Goal: Navigation & Orientation: Find specific page/section

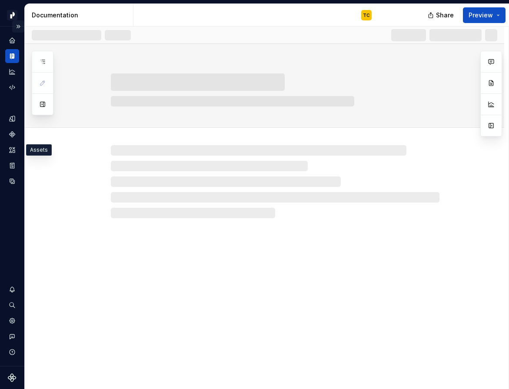
click at [19, 26] on button "Expand sidebar" at bounding box center [18, 26] width 12 height 12
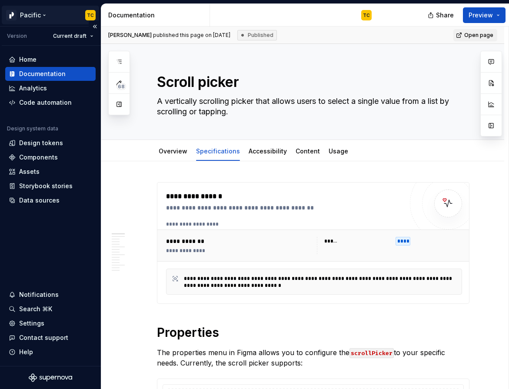
click at [44, 14] on html "Pacific TC Version Current draft Home Documentation Analytics Code automation D…" at bounding box center [254, 194] width 509 height 389
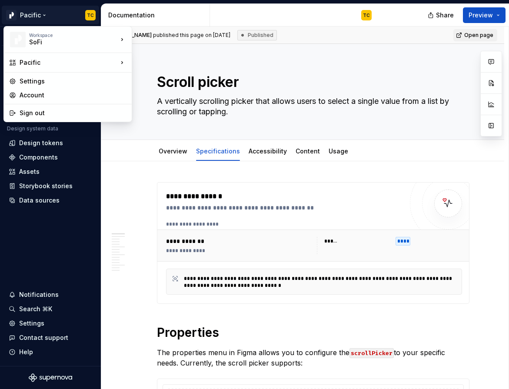
click at [37, 234] on html "Pacific TC Version Current draft Home Documentation Analytics Code automation D…" at bounding box center [254, 194] width 509 height 389
type textarea "*"
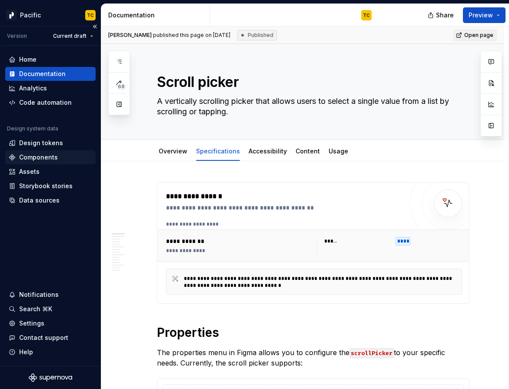
click at [38, 158] on div "Components" at bounding box center [38, 157] width 39 height 9
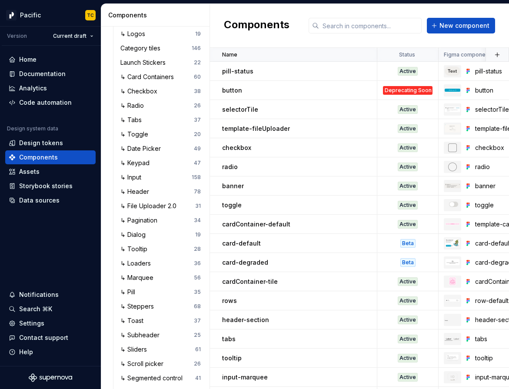
scroll to position [1803, 0]
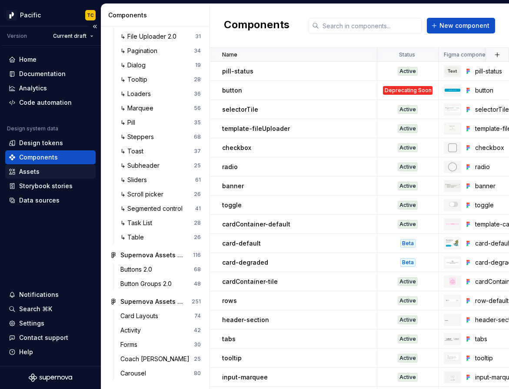
click at [53, 172] on div "Assets" at bounding box center [50, 171] width 83 height 9
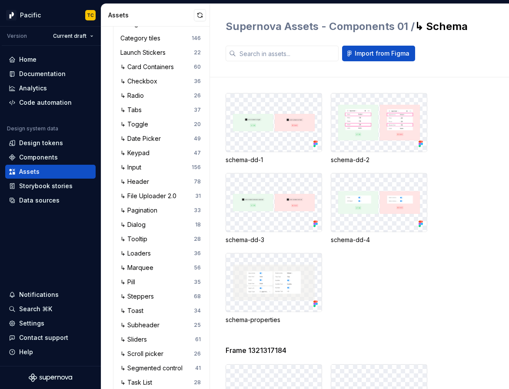
scroll to position [639, 0]
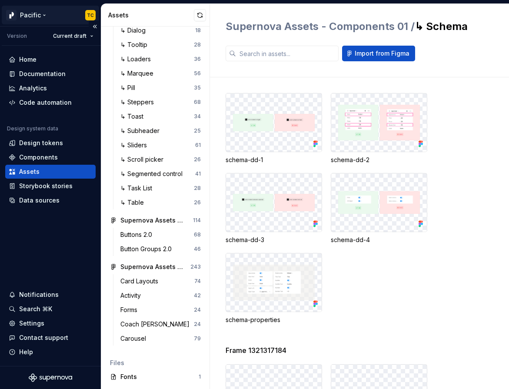
click at [43, 16] on html "Pacific TC Version Current draft Home Documentation Analytics Code automation D…" at bounding box center [254, 194] width 509 height 389
